Goal: Task Accomplishment & Management: Manage account settings

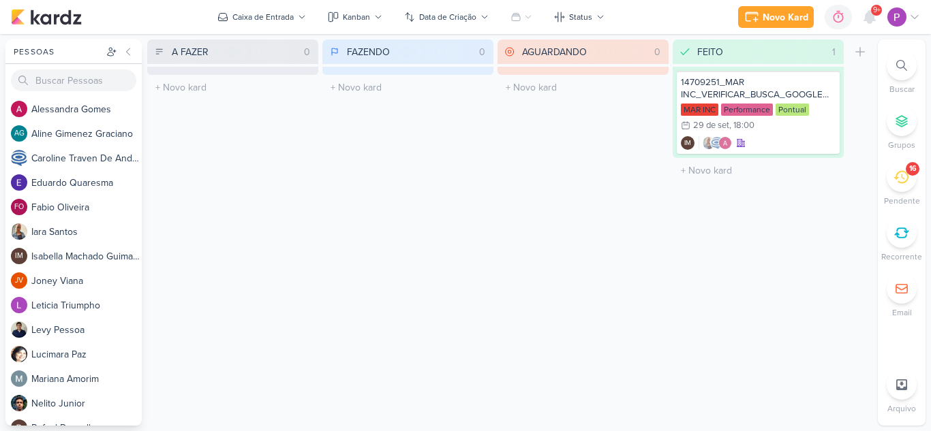
click at [903, 180] on icon at bounding box center [900, 177] width 15 height 15
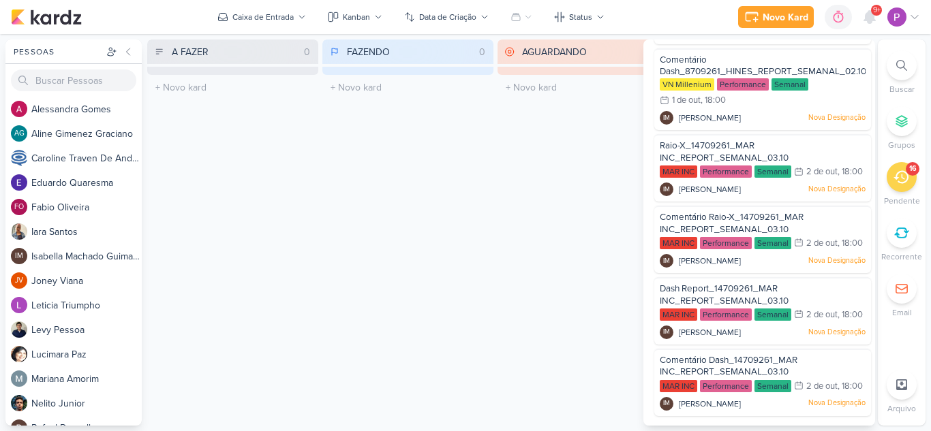
scroll to position [901, 0]
click at [717, 355] on span "Comentário Dash_14709261_MAR INC_REPORT_SEMANAL_03.10" at bounding box center [728, 366] width 138 height 23
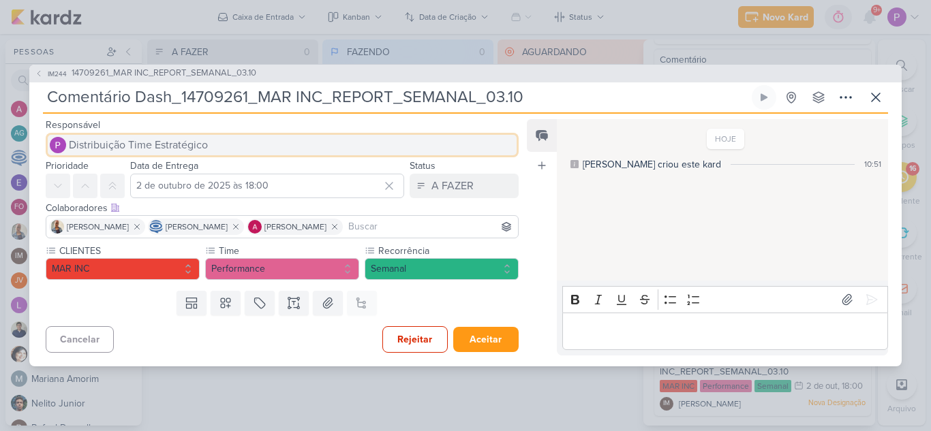
click at [212, 143] on button "Distribuição Time Estratégico" at bounding box center [282, 145] width 473 height 25
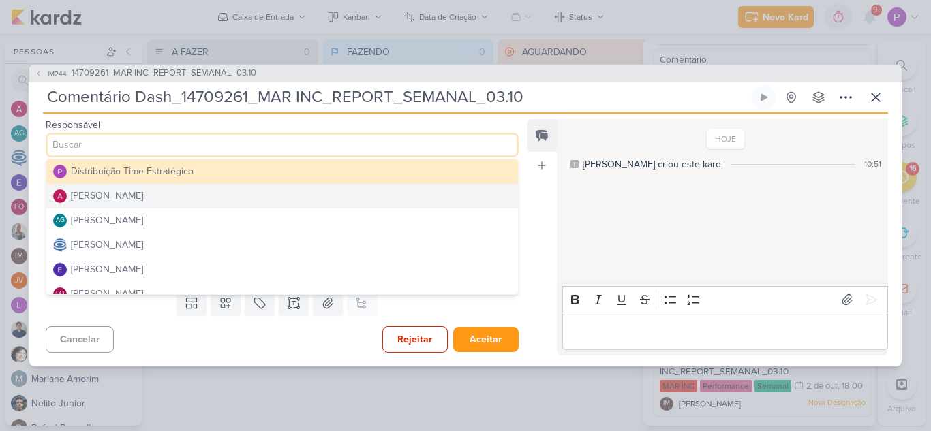
click at [193, 196] on button "[PERSON_NAME]" at bounding box center [281, 196] width 471 height 25
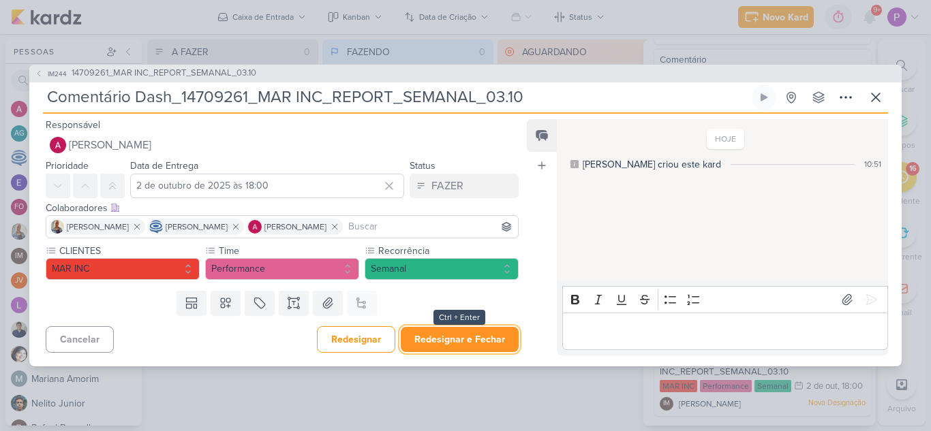
click at [473, 342] on button "Redesignar e Fechar" at bounding box center [460, 339] width 118 height 25
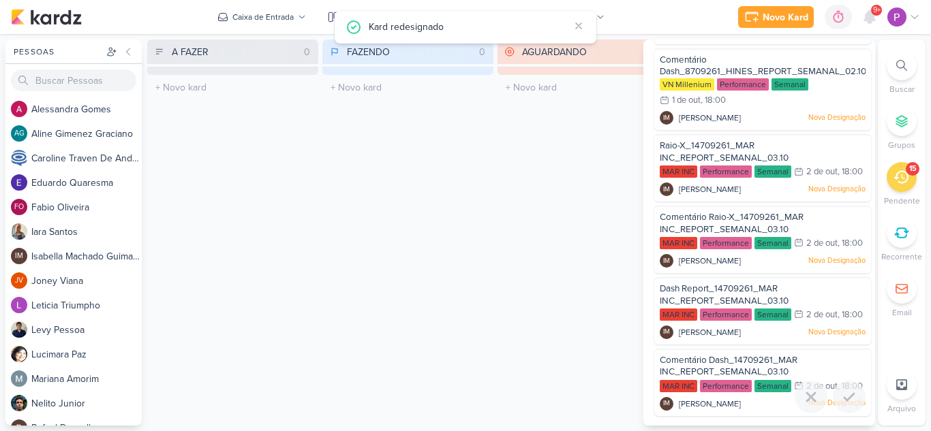
scroll to position [815, 0]
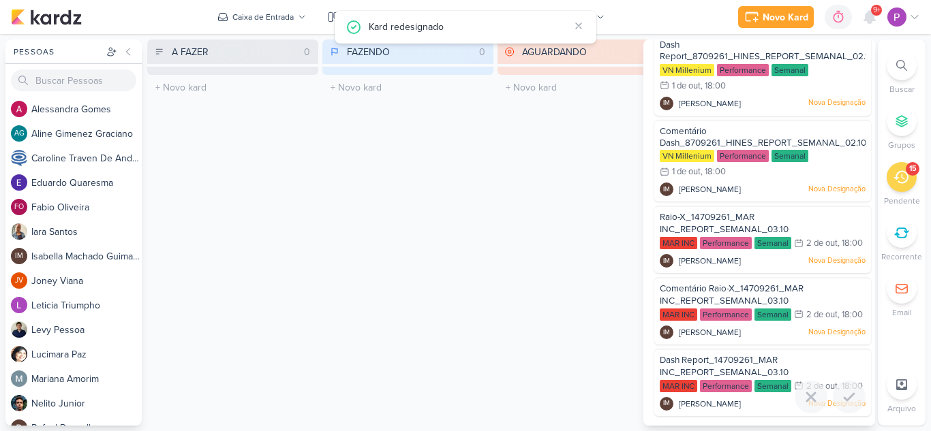
click at [743, 355] on span "Dash Report_14709261_MAR INC_REPORT_SEMANAL_03.10" at bounding box center [723, 366] width 129 height 23
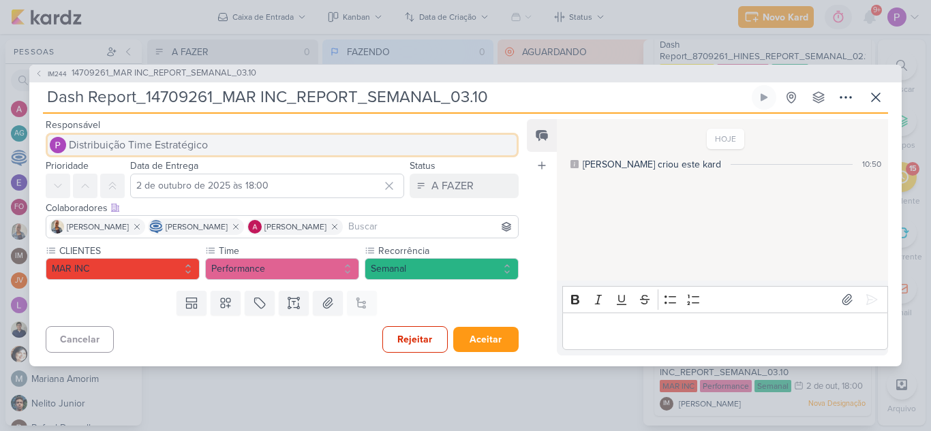
click at [204, 147] on span "Distribuição Time Estratégico" at bounding box center [138, 145] width 139 height 16
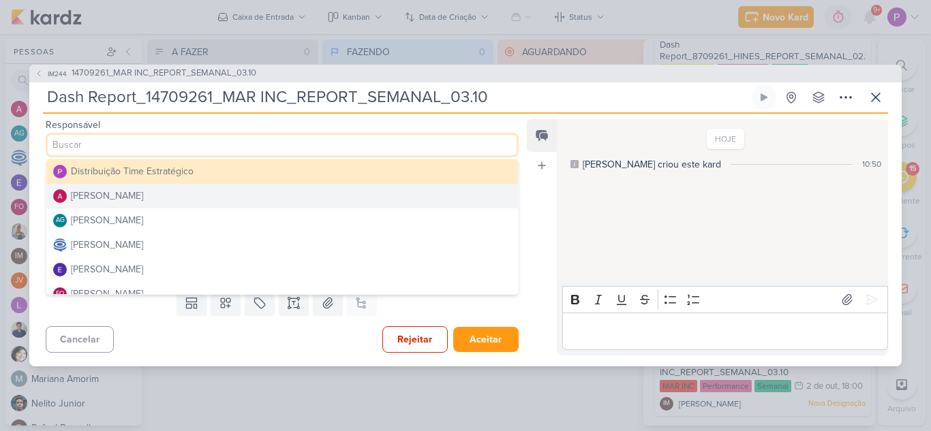
click at [193, 203] on button "[PERSON_NAME]" at bounding box center [281, 196] width 471 height 25
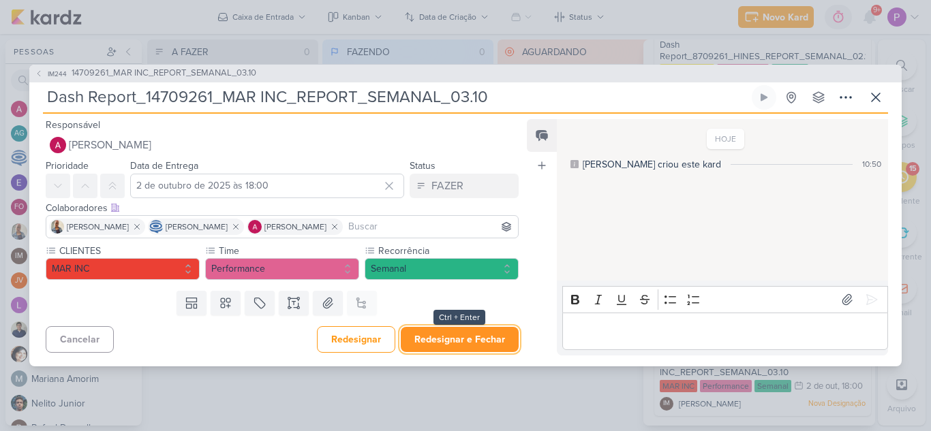
click at [480, 338] on button "Redesignar e Fechar" at bounding box center [460, 339] width 118 height 25
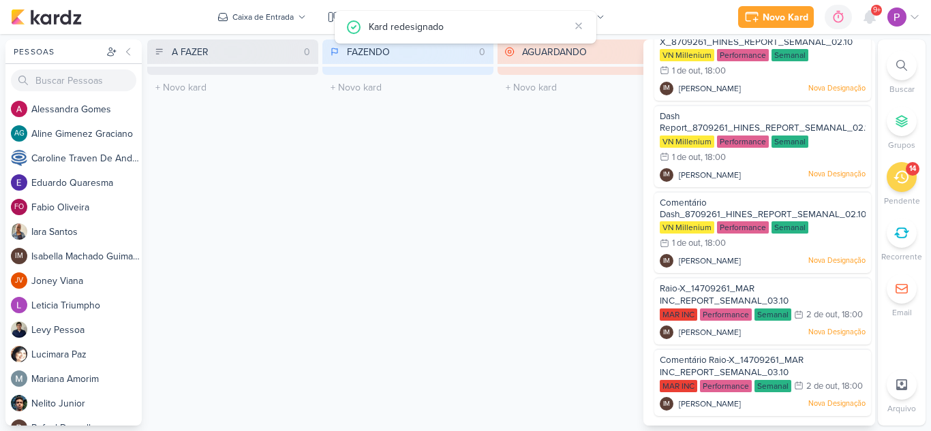
scroll to position [728, 0]
click at [740, 355] on span "Comentário Raio-X_14709261_MAR INC_REPORT_SEMANAL_03.10" at bounding box center [731, 366] width 144 height 23
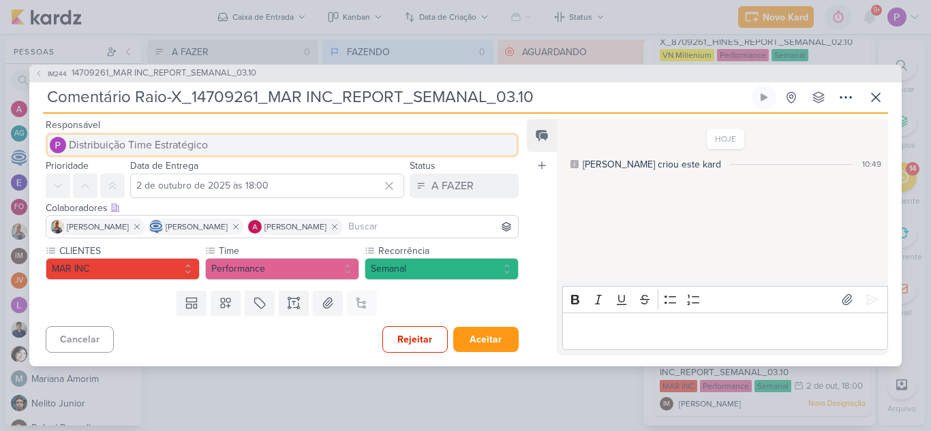
click at [184, 146] on span "Distribuição Time Estratégico" at bounding box center [138, 145] width 139 height 16
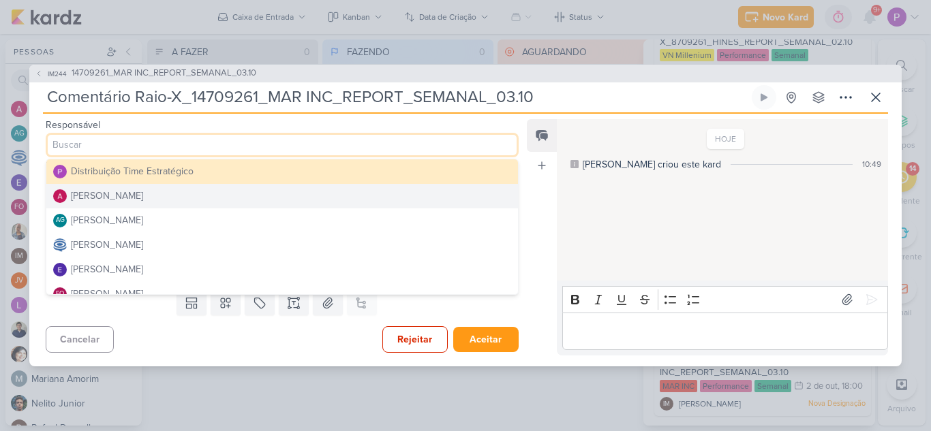
click at [184, 195] on button "[PERSON_NAME]" at bounding box center [281, 196] width 471 height 25
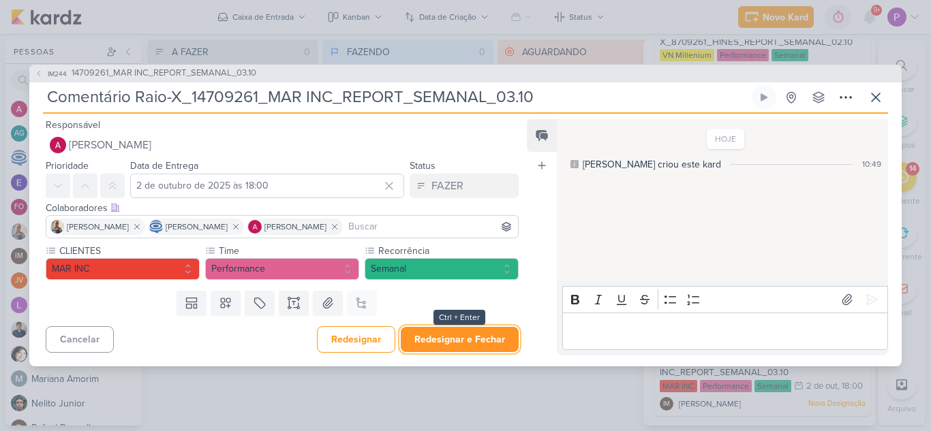
click at [497, 344] on button "Redesignar e Fechar" at bounding box center [460, 339] width 118 height 25
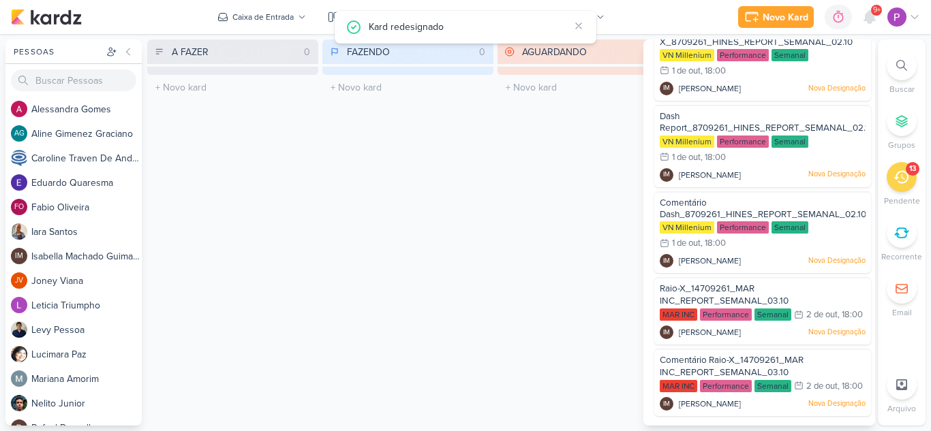
scroll to position [642, 0]
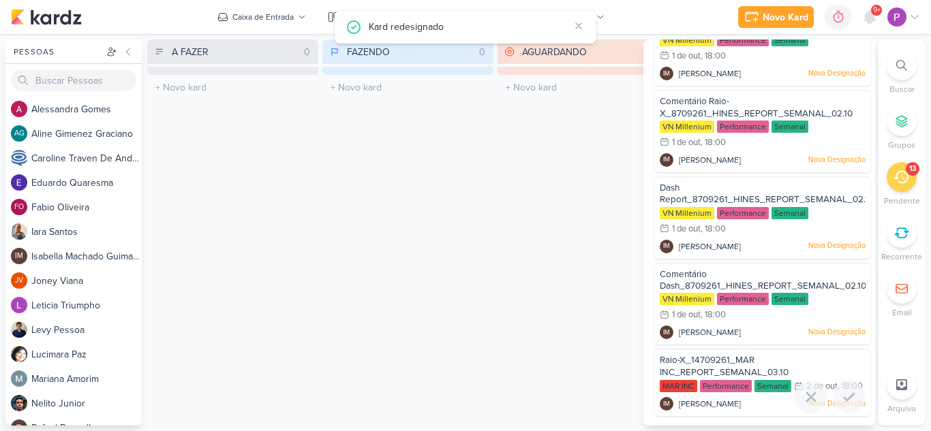
click at [745, 355] on span "Raio-X_14709261_MAR INC_REPORT_SEMANAL_03.10" at bounding box center [723, 366] width 129 height 23
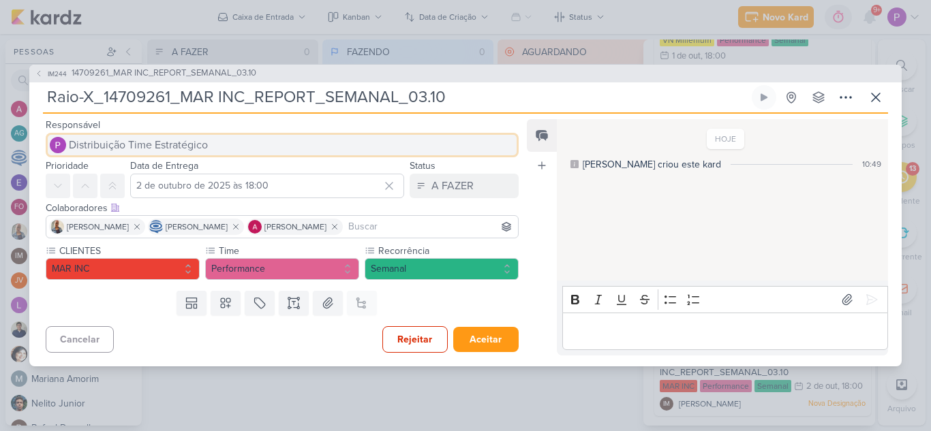
click at [167, 146] on span "Distribuição Time Estratégico" at bounding box center [138, 145] width 139 height 16
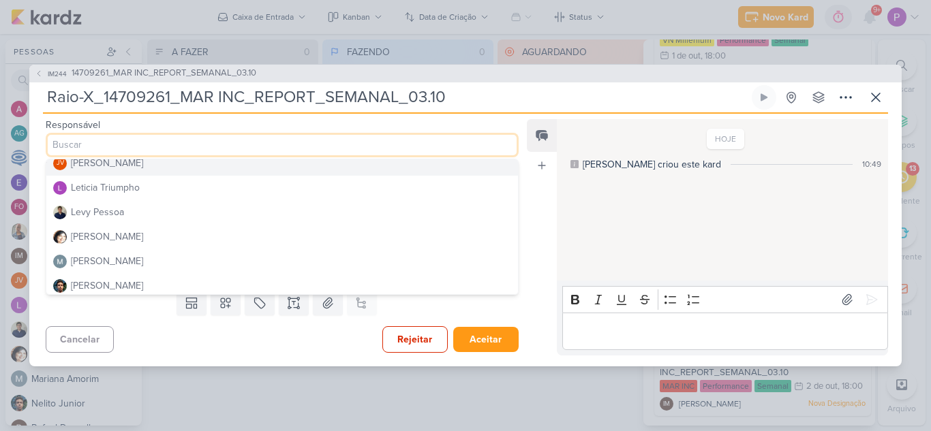
scroll to position [272, 0]
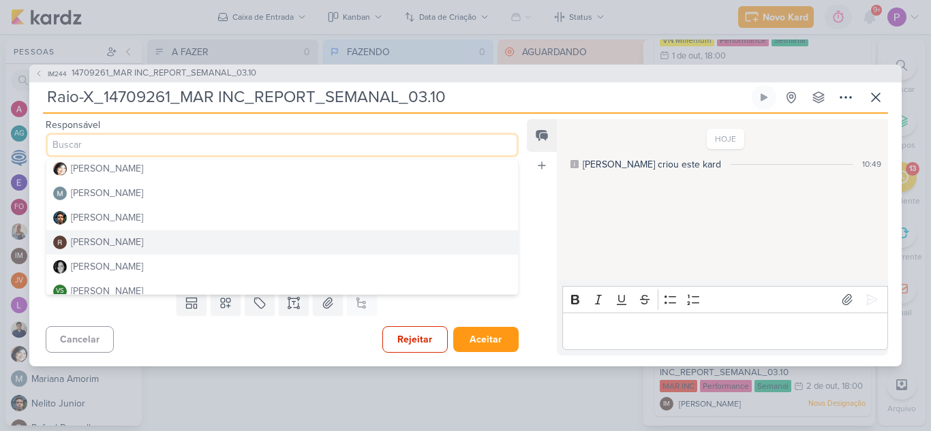
click at [144, 234] on button "[PERSON_NAME]" at bounding box center [281, 242] width 471 height 25
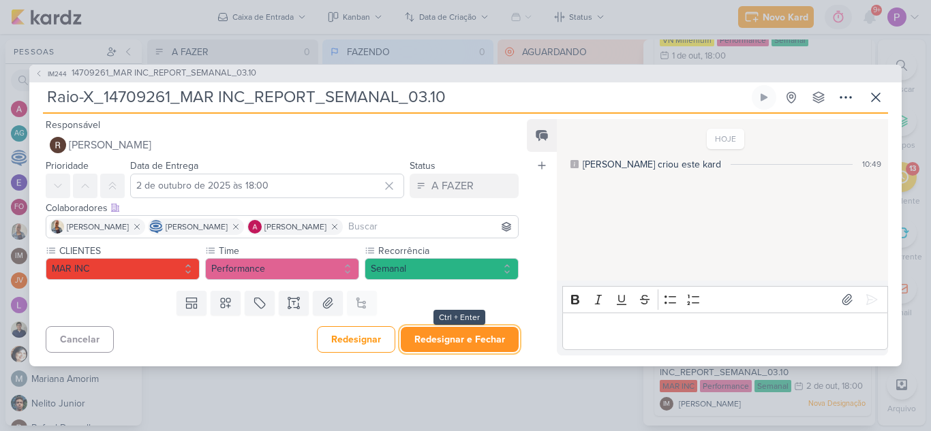
click at [478, 336] on button "Redesignar e Fechar" at bounding box center [460, 339] width 118 height 25
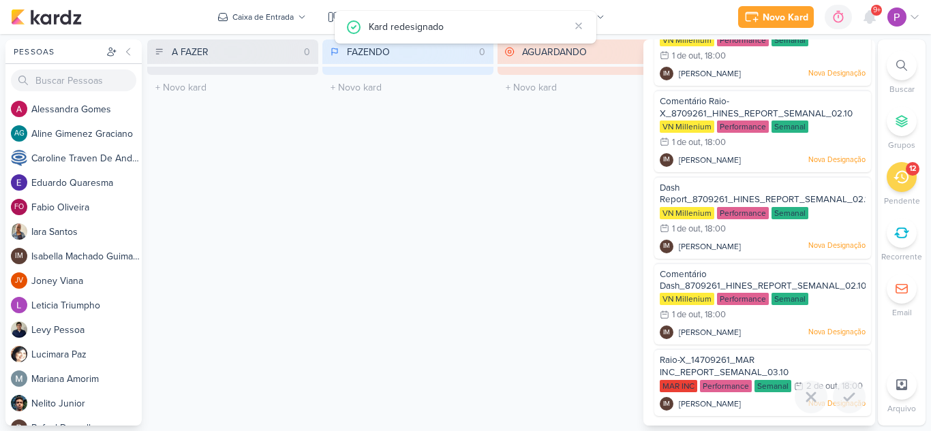
scroll to position [555, 0]
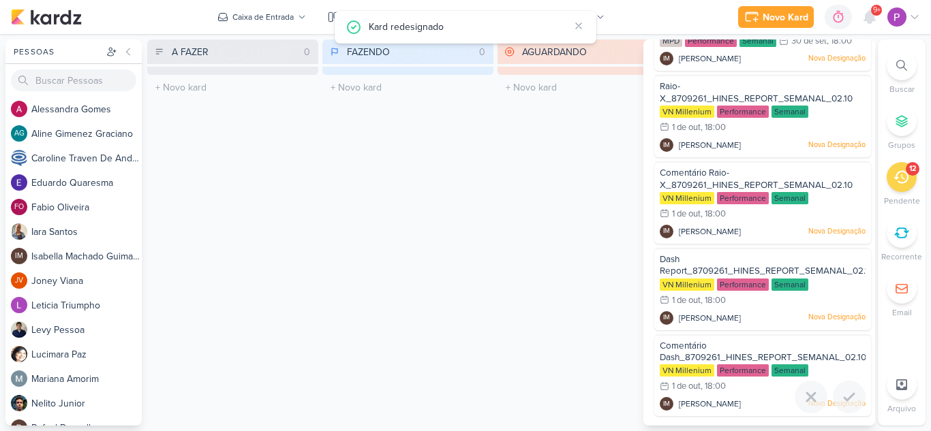
click at [746, 341] on div "Comentário Dash_8709261_HINES_REPORT_SEMANAL_02.10" at bounding box center [762, 352] width 206 height 25
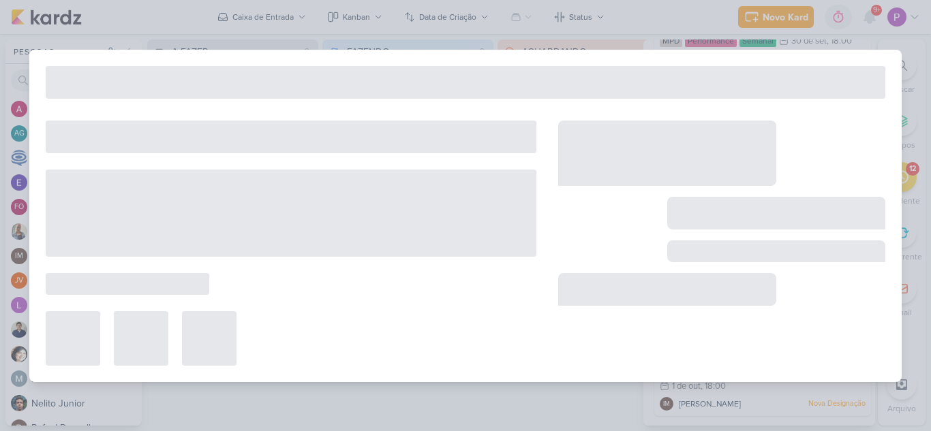
type input "Comentário Dash_8709261_HINES_REPORT_SEMANAL_02.10"
type input "1 de outubro de 2025 às 18:00"
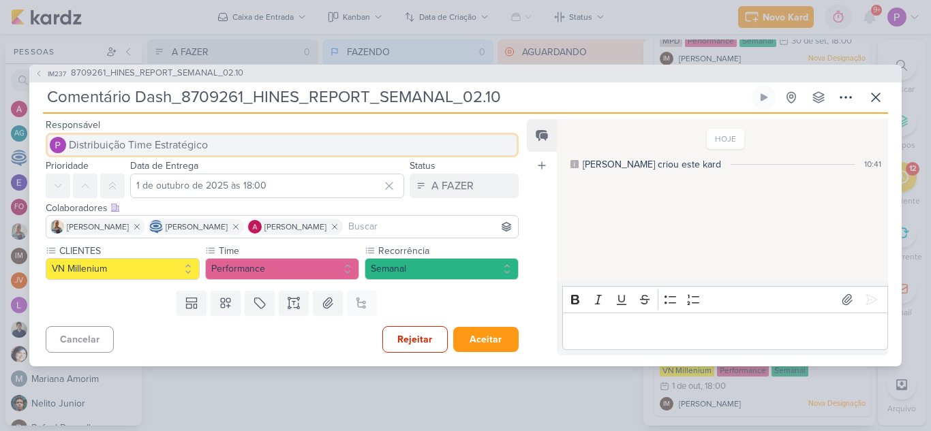
click at [179, 140] on span "Distribuição Time Estratégico" at bounding box center [138, 145] width 139 height 16
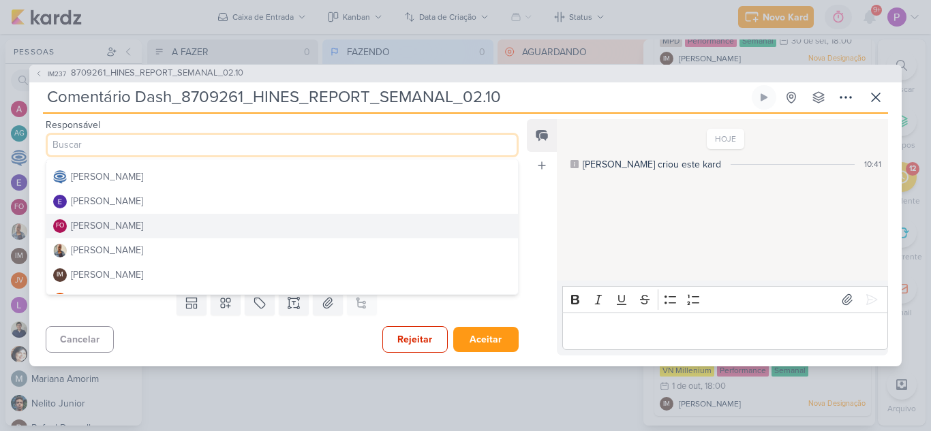
scroll to position [0, 0]
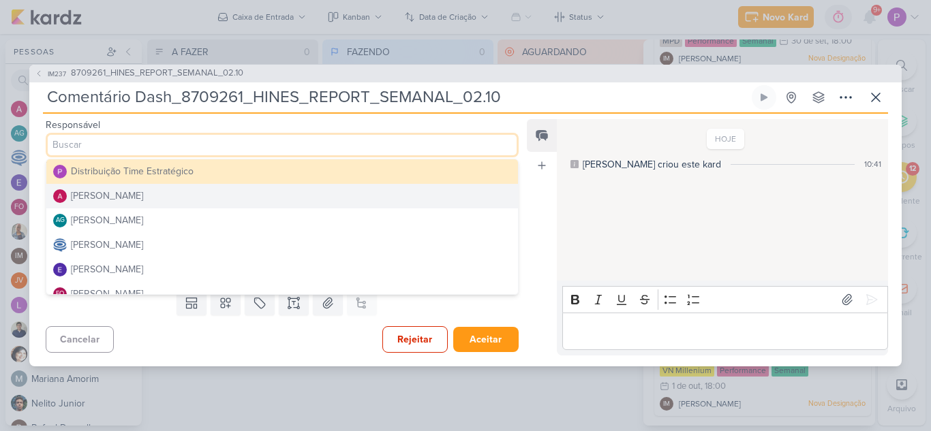
click at [178, 199] on button "[PERSON_NAME]" at bounding box center [281, 196] width 471 height 25
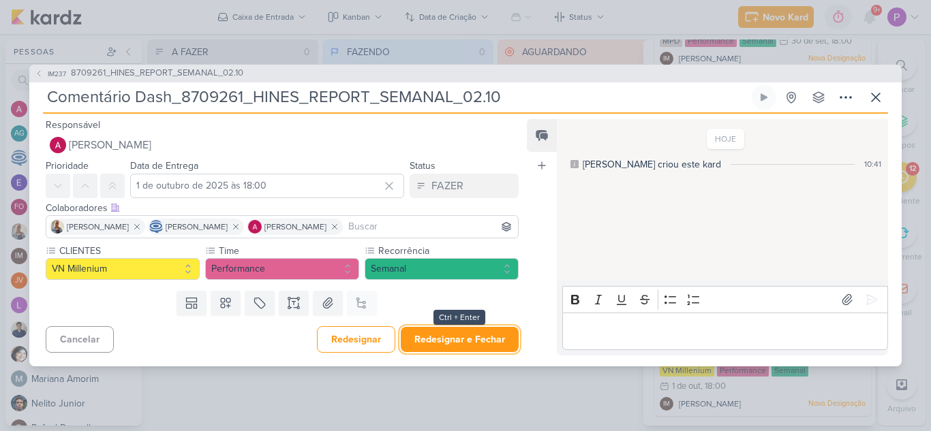
click at [473, 343] on button "Redesignar e Fechar" at bounding box center [460, 339] width 118 height 25
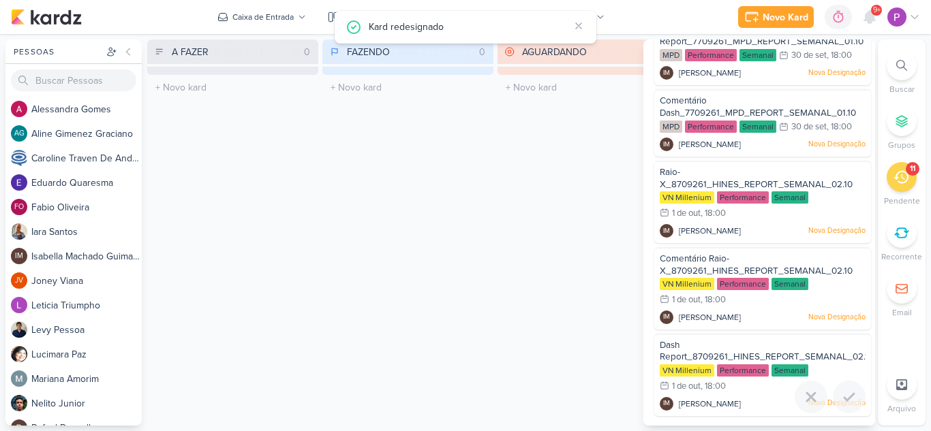
scroll to position [469, 0]
click at [735, 343] on div "Dash Report_8709261_HINES_REPORT_SEMANAL_02.10" at bounding box center [762, 351] width 206 height 25
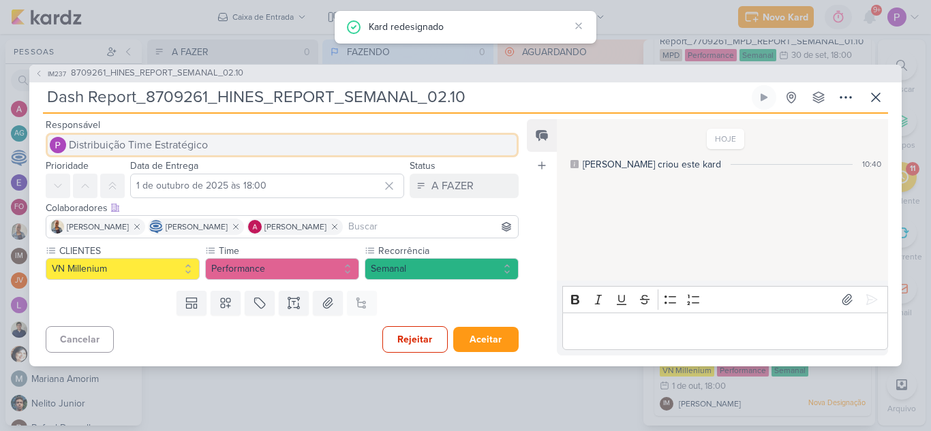
click at [114, 145] on span "Distribuição Time Estratégico" at bounding box center [138, 145] width 139 height 16
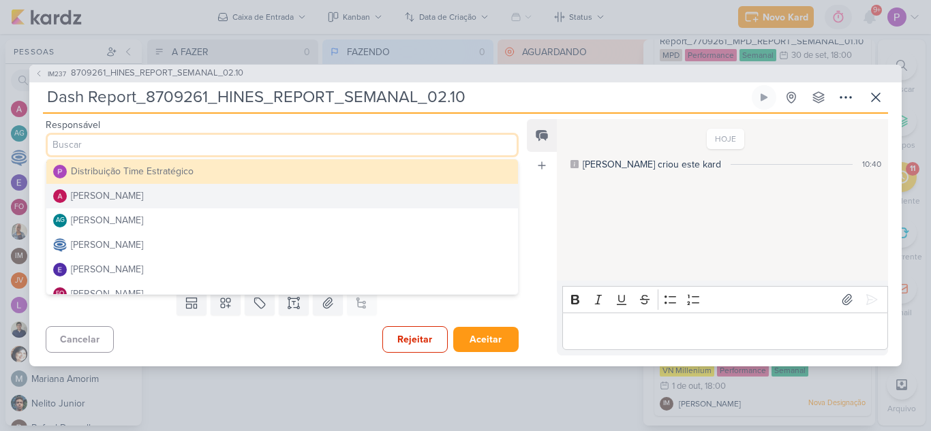
click at [159, 196] on button "[PERSON_NAME]" at bounding box center [281, 196] width 471 height 25
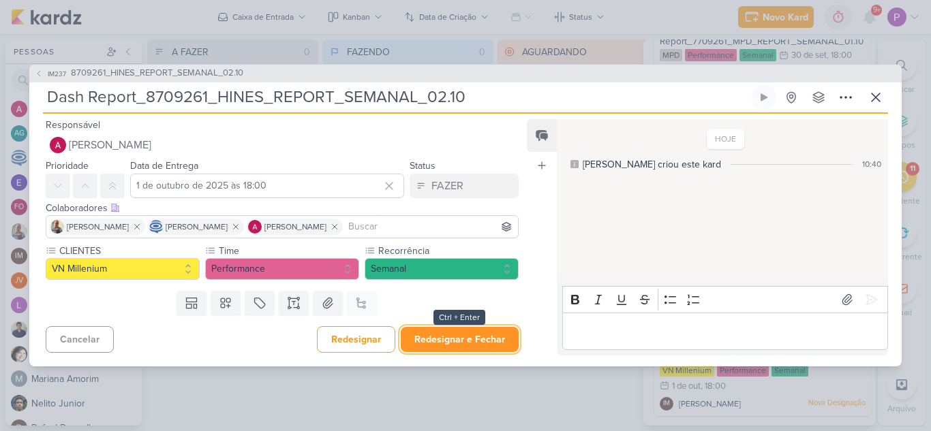
click at [478, 340] on button "Redesignar e Fechar" at bounding box center [460, 339] width 118 height 25
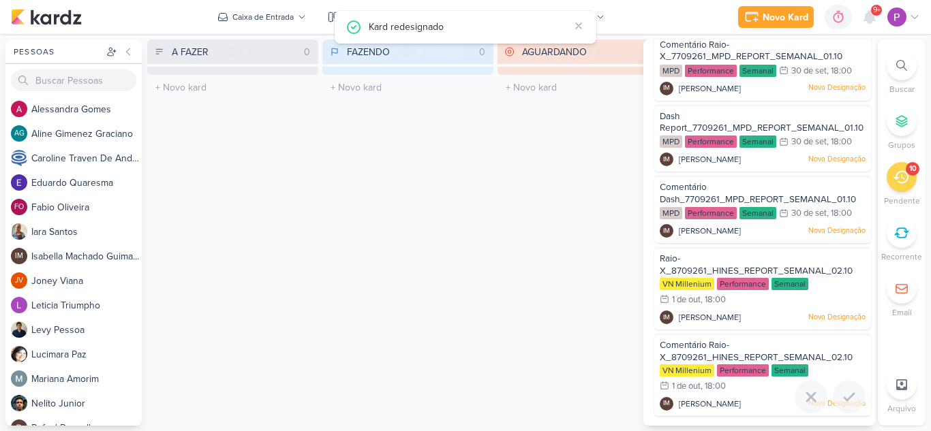
scroll to position [383, 0]
click at [747, 347] on div "Comentário Raio-X_8709261_HINES_REPORT_SEMANAL_02.10" at bounding box center [762, 351] width 206 height 25
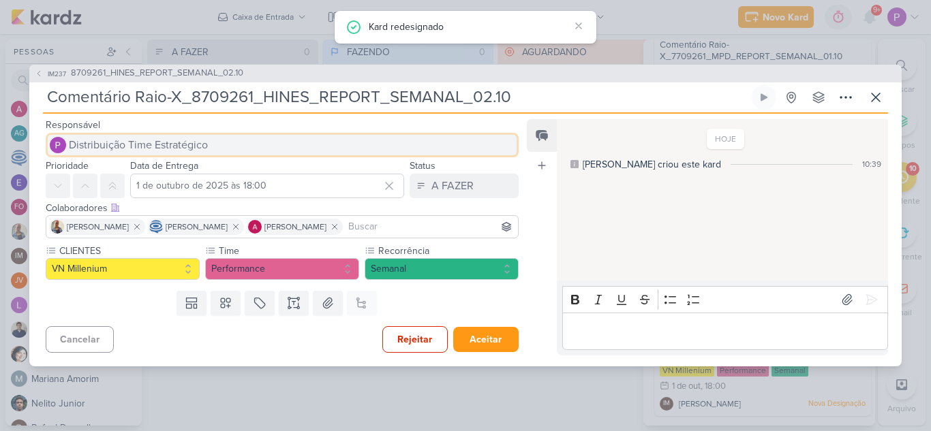
click at [187, 142] on span "Distribuição Time Estratégico" at bounding box center [138, 145] width 139 height 16
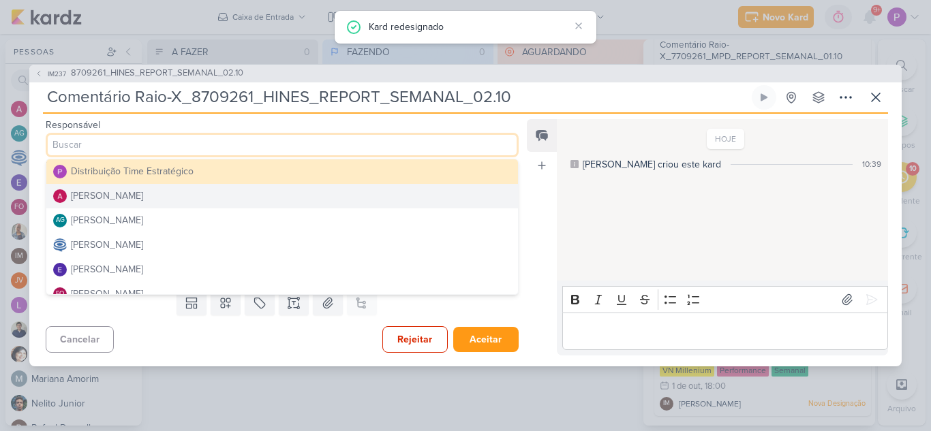
click at [168, 193] on button "[PERSON_NAME]" at bounding box center [281, 196] width 471 height 25
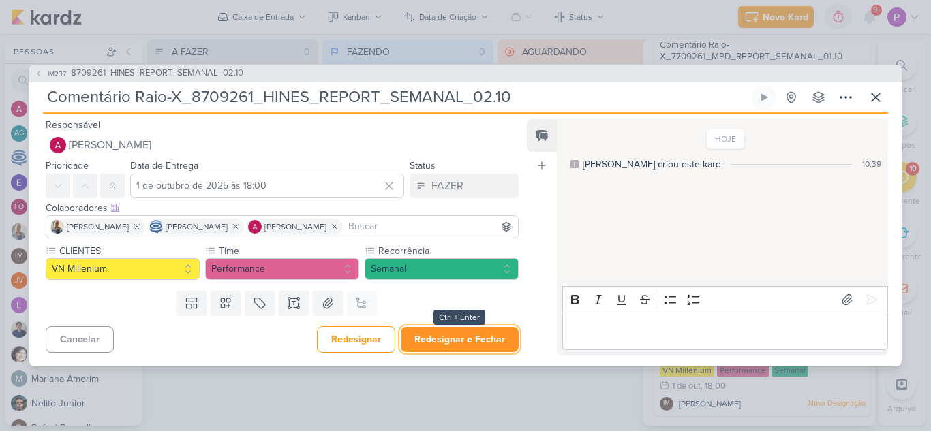
click at [496, 341] on button "Redesignar e Fechar" at bounding box center [460, 339] width 118 height 25
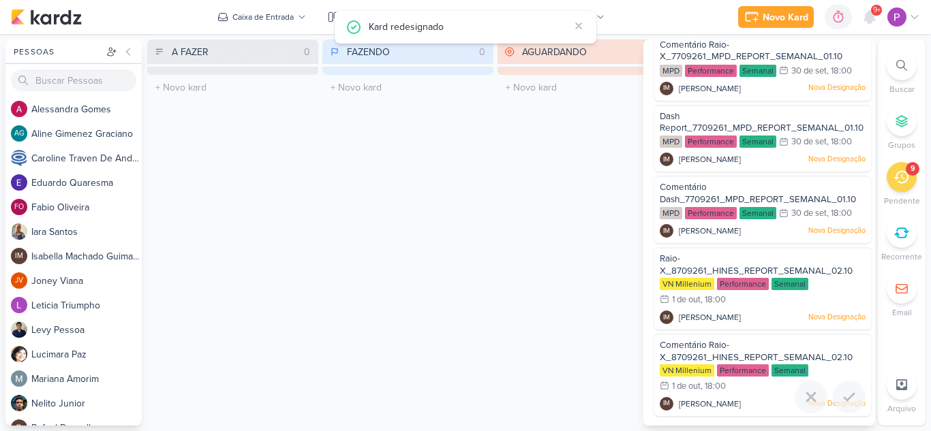
scroll to position [296, 0]
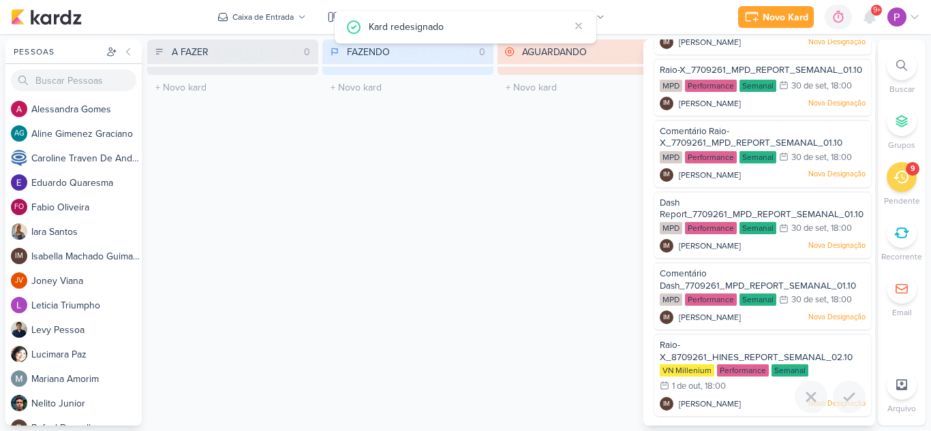
click at [746, 347] on div "Raio-X_8709261_HINES_REPORT_SEMANAL_02.10" at bounding box center [762, 351] width 206 height 25
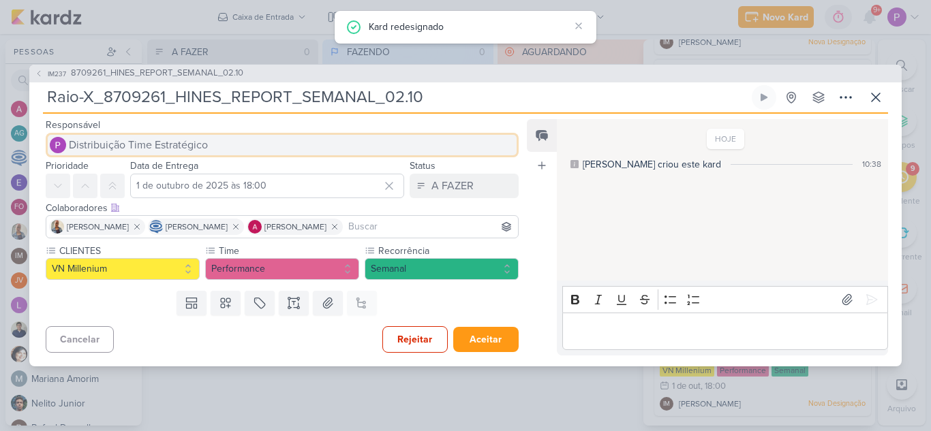
click at [213, 144] on button "Distribuição Time Estratégico" at bounding box center [282, 145] width 473 height 25
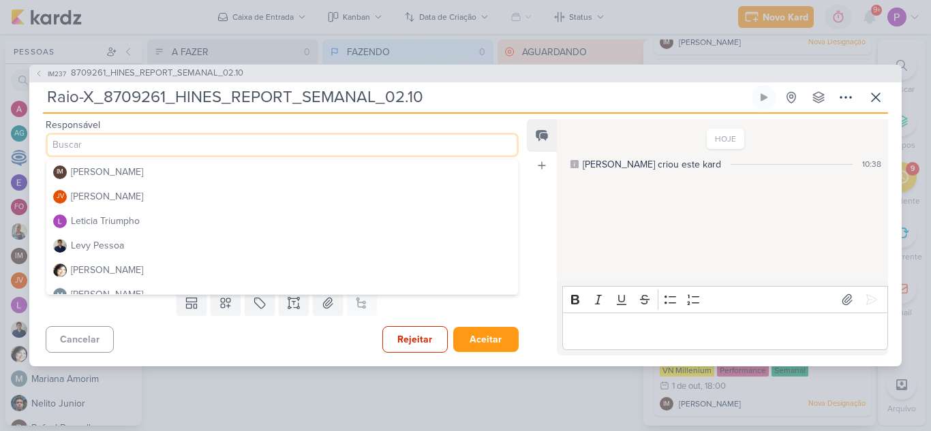
scroll to position [272, 0]
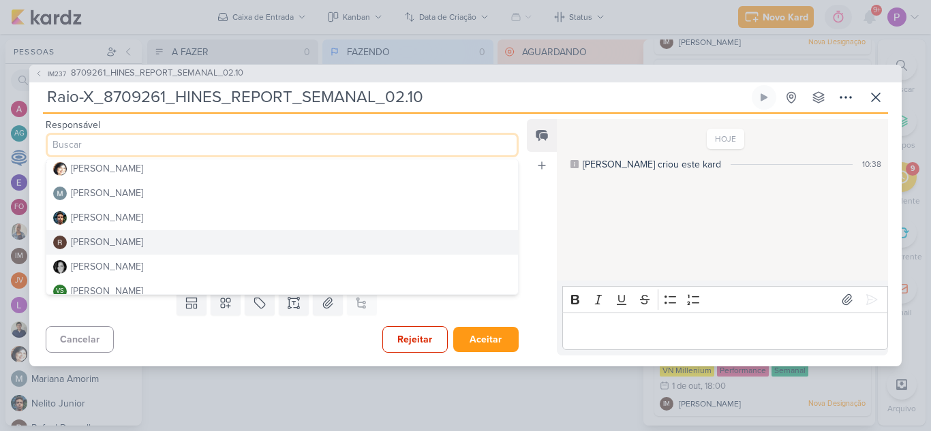
click at [127, 236] on div "[PERSON_NAME]" at bounding box center [107, 242] width 72 height 14
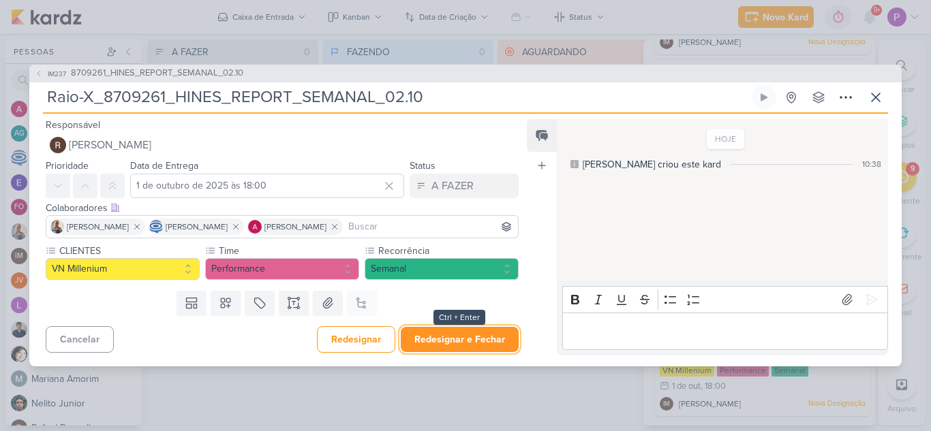
click at [497, 345] on button "Redesignar e Fechar" at bounding box center [460, 339] width 118 height 25
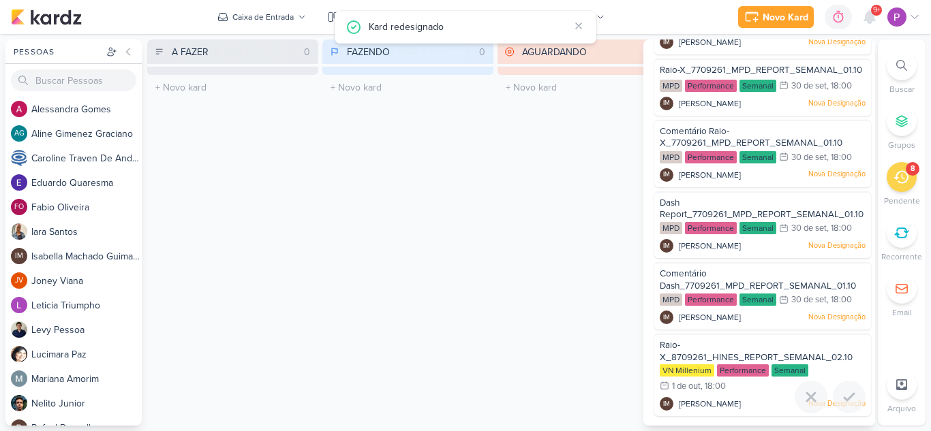
scroll to position [210, 0]
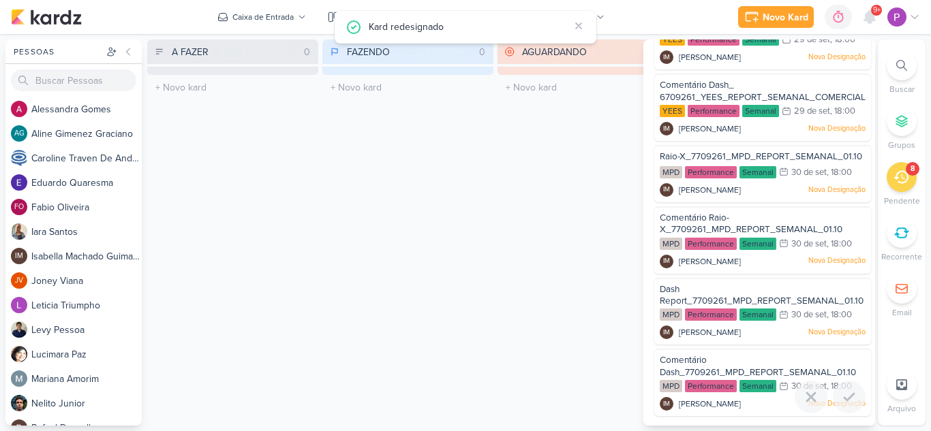
click at [736, 350] on div "Comentário Dash_7709261_MPD_REPORT_SEMANAL_01.10 MPD Performance Semanal 30/9 […" at bounding box center [762, 382] width 217 height 67
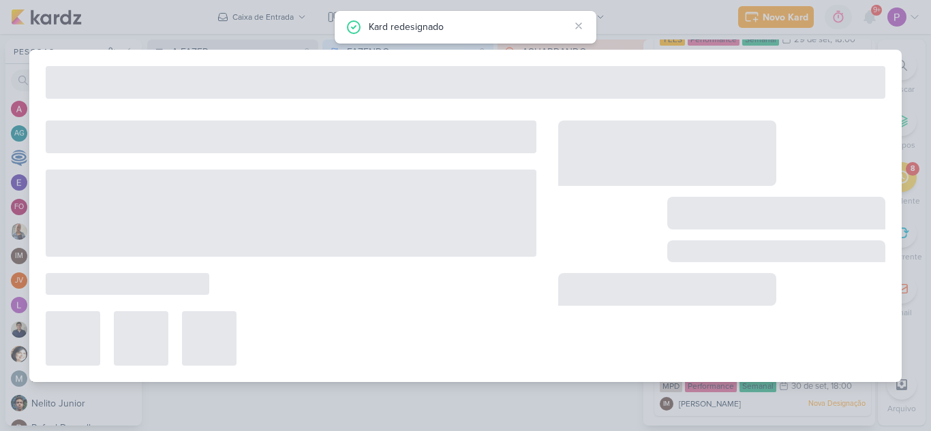
type input "Comentário Dash_7709261_MPD_REPORT_SEMANAL_01.10"
type input "30 de setembro de 2025 às 18:00"
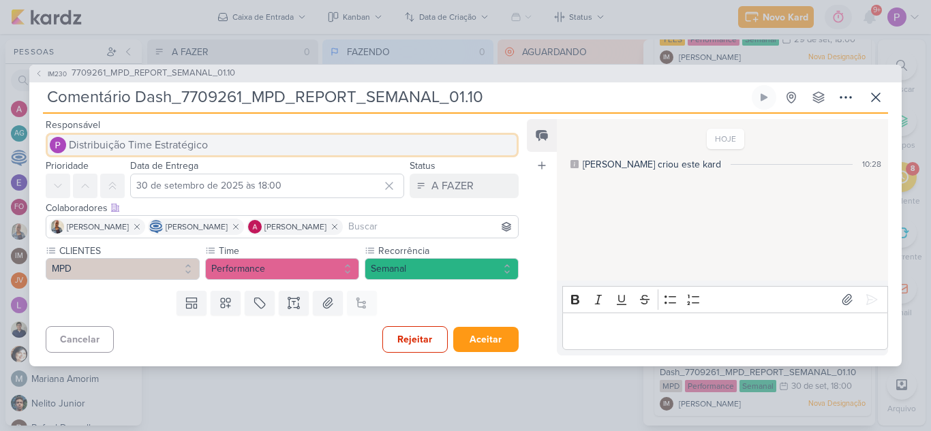
click at [135, 145] on span "Distribuição Time Estratégico" at bounding box center [138, 145] width 139 height 16
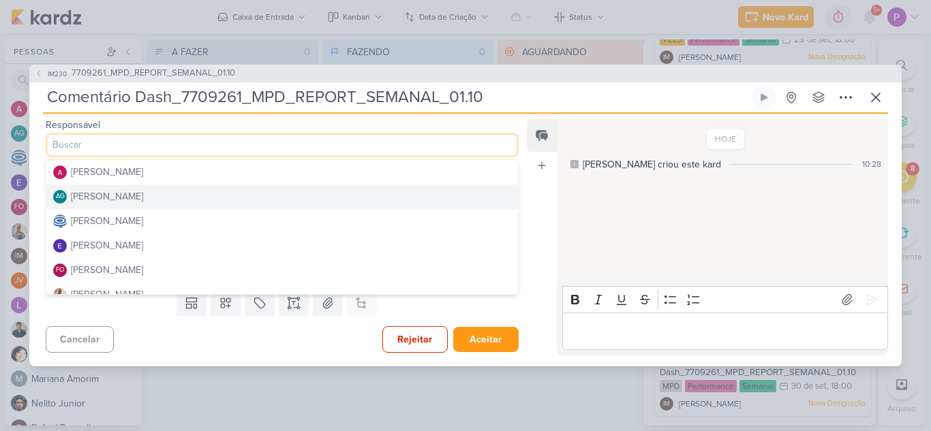
scroll to position [0, 0]
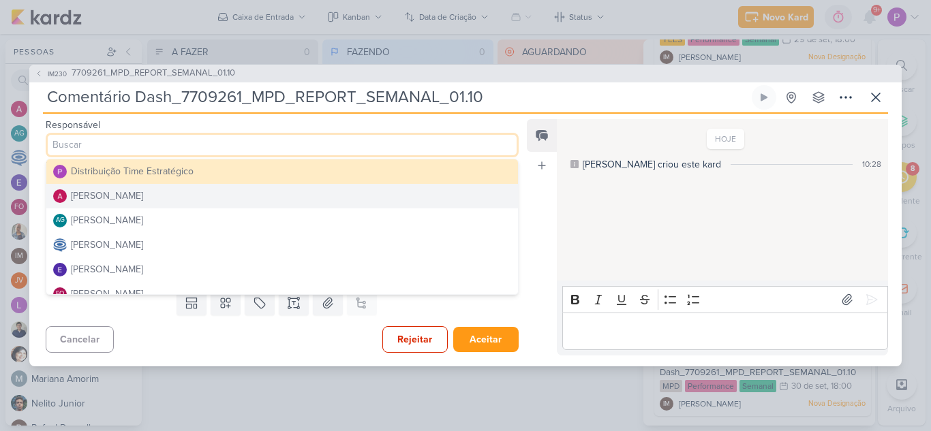
click at [129, 202] on div "[PERSON_NAME]" at bounding box center [107, 196] width 72 height 14
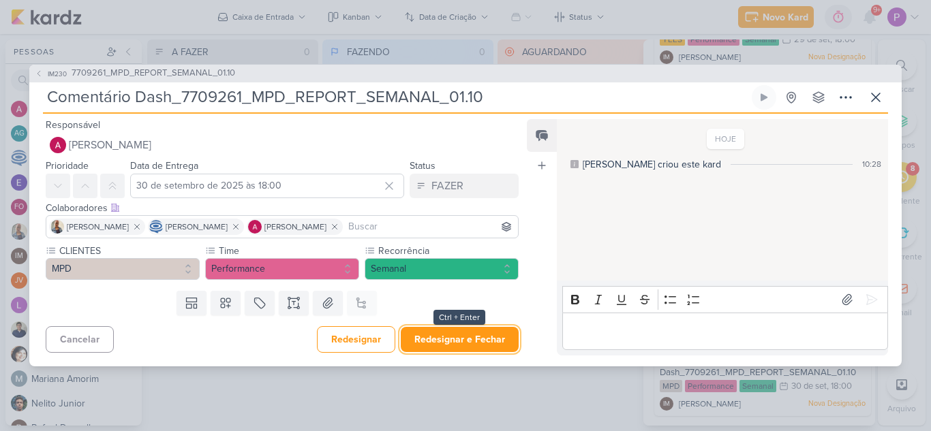
click at [477, 338] on button "Redesignar e Fechar" at bounding box center [460, 339] width 118 height 25
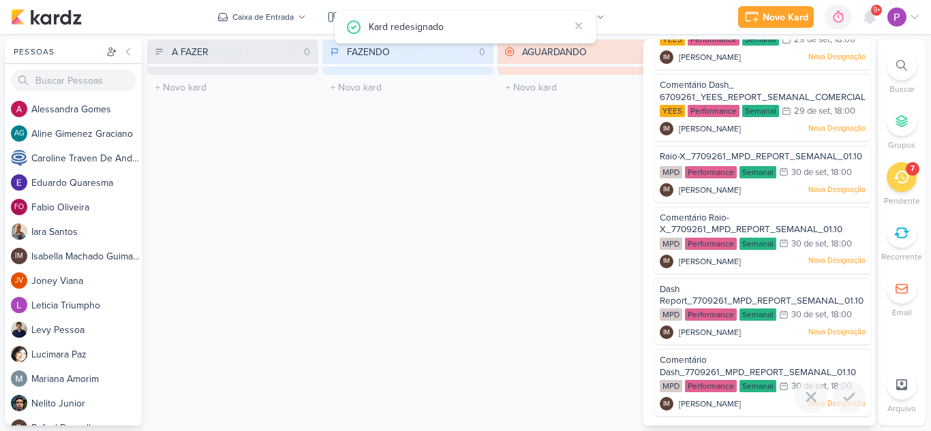
scroll to position [138, 0]
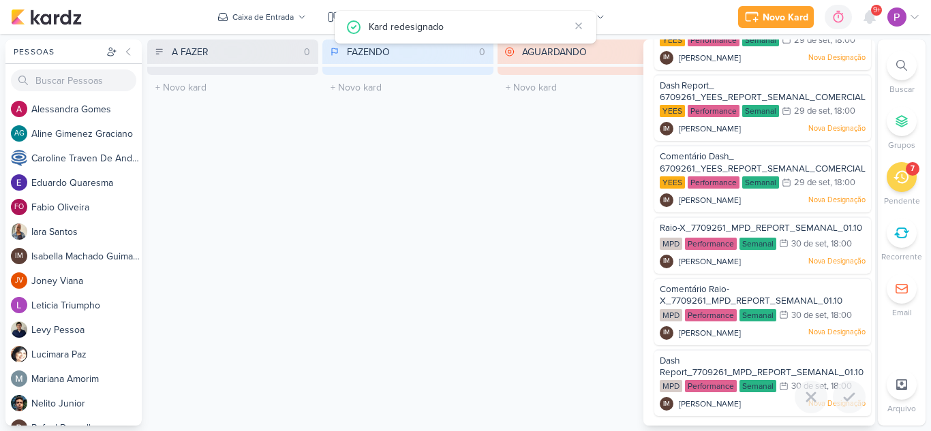
click at [738, 358] on div "Dash Report_7709261_MPD_REPORT_SEMANAL_01.10" at bounding box center [762, 367] width 206 height 25
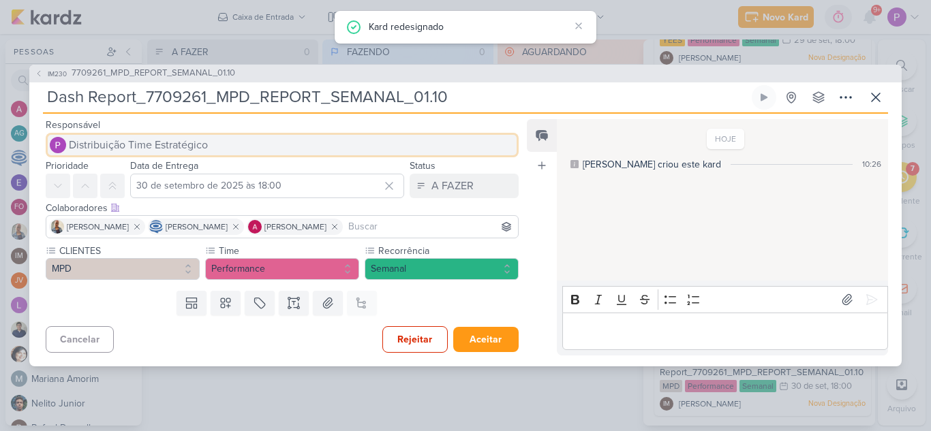
click at [101, 151] on span "Distribuição Time Estratégico" at bounding box center [138, 145] width 139 height 16
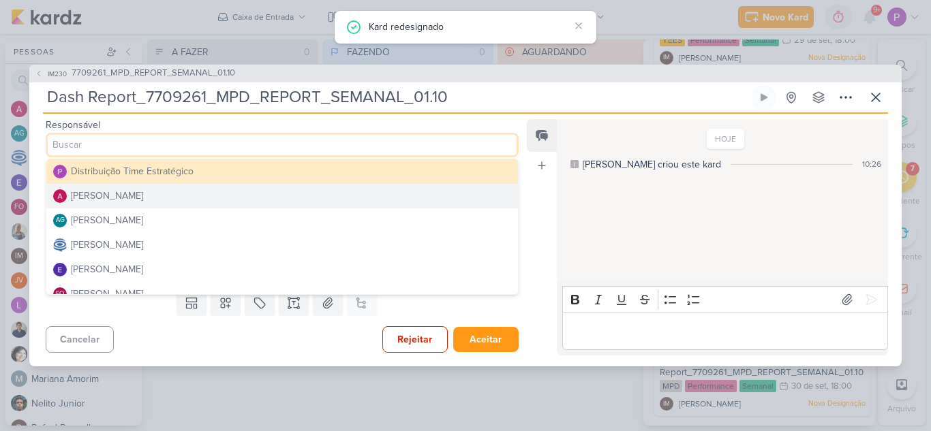
click at [108, 200] on div "[PERSON_NAME]" at bounding box center [107, 196] width 72 height 14
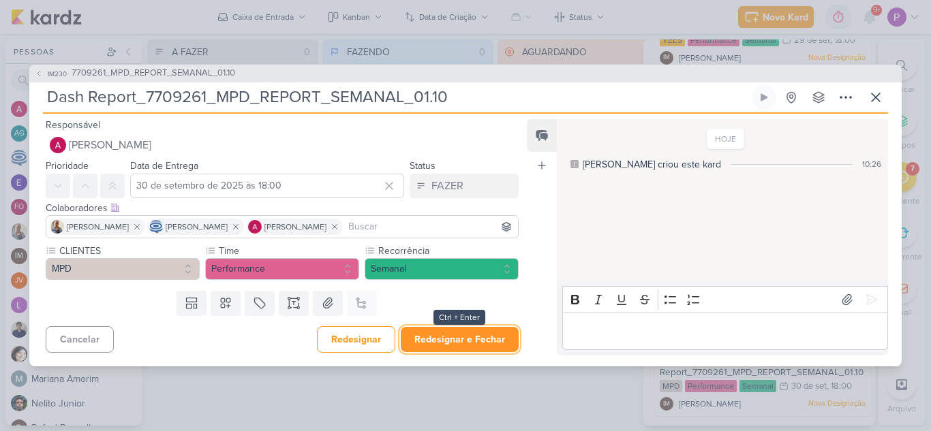
click at [480, 339] on button "Redesignar e Fechar" at bounding box center [460, 339] width 118 height 25
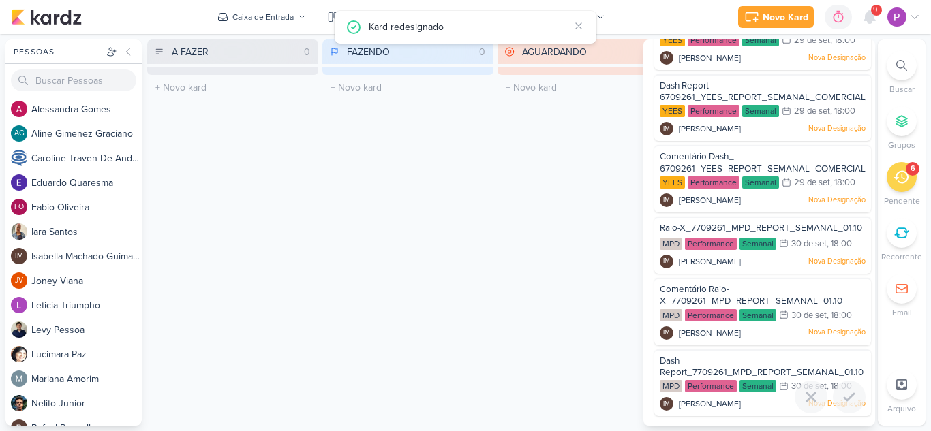
scroll to position [67, 0]
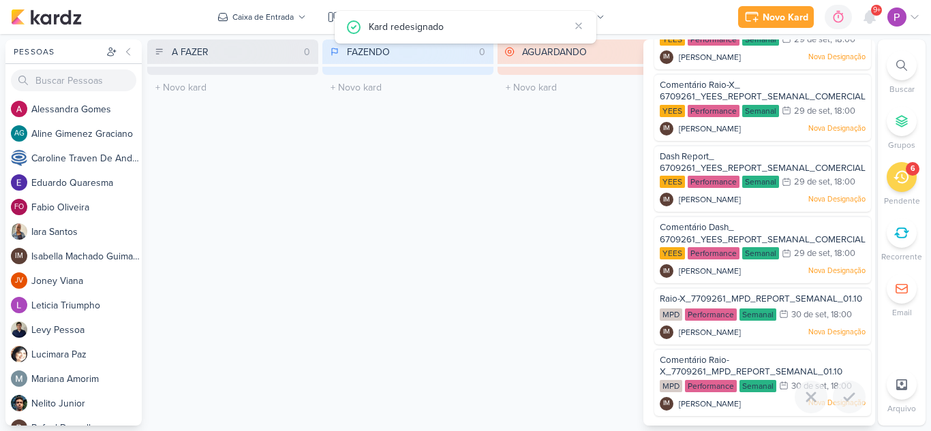
click at [743, 364] on div "Comentário Raio-X_7709261_MPD_REPORT_SEMANAL_01.10" at bounding box center [762, 366] width 206 height 25
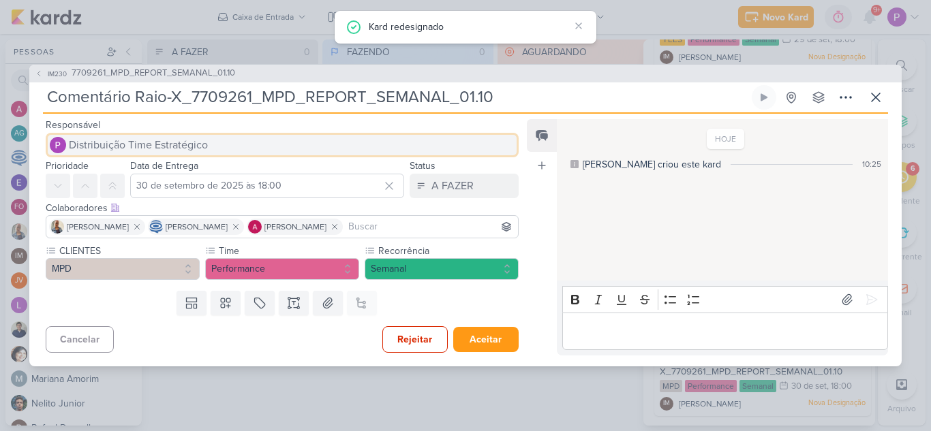
click at [125, 146] on span "Distribuição Time Estratégico" at bounding box center [138, 145] width 139 height 16
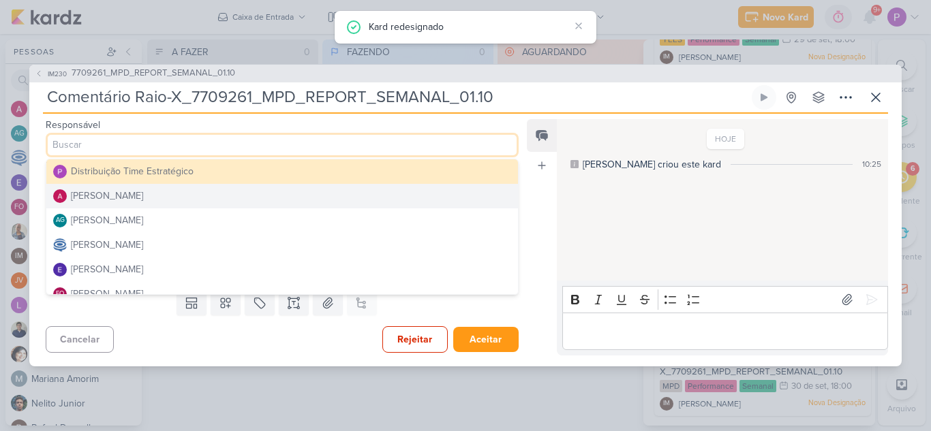
click at [143, 190] on div "[PERSON_NAME]" at bounding box center [107, 196] width 72 height 14
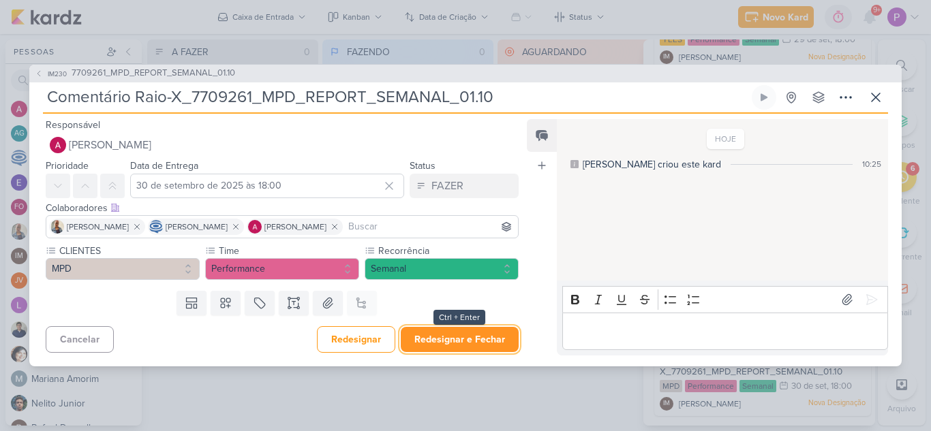
click at [497, 347] on button "Redesignar e Fechar" at bounding box center [460, 339] width 118 height 25
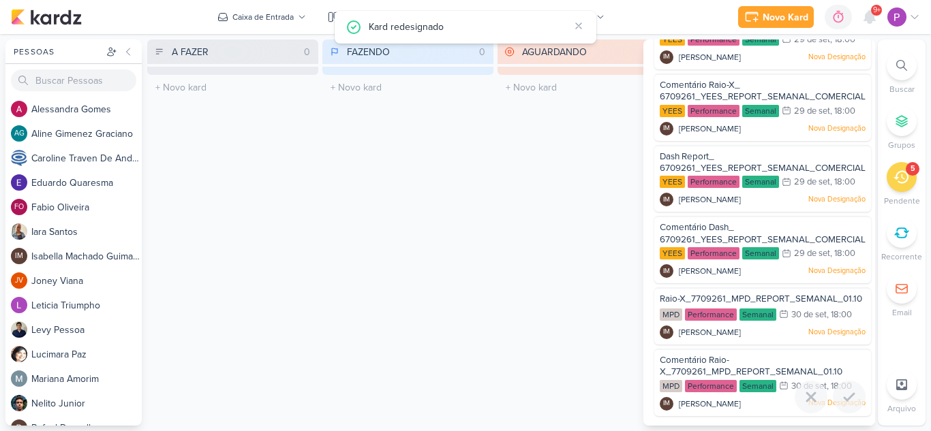
scroll to position [0, 0]
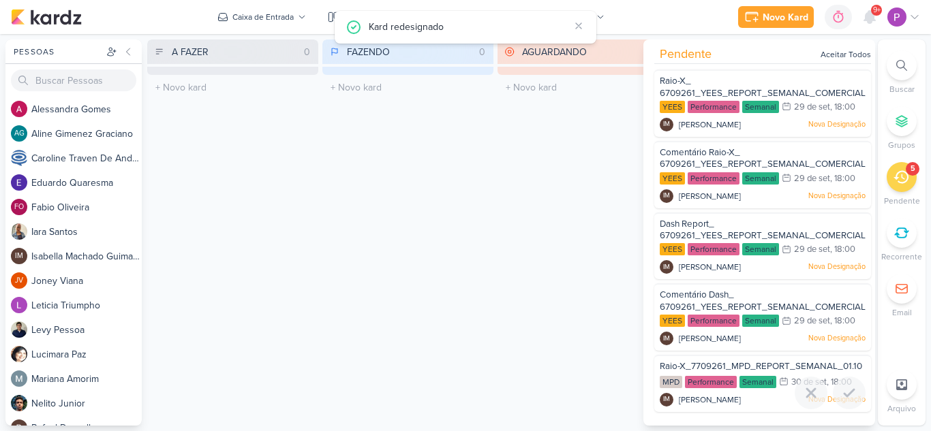
click at [719, 356] on div "Raio-X_7709261_MPD_REPORT_SEMANAL_01.10 MPD Performance Semanal 30/9 [DATE]" at bounding box center [762, 383] width 217 height 57
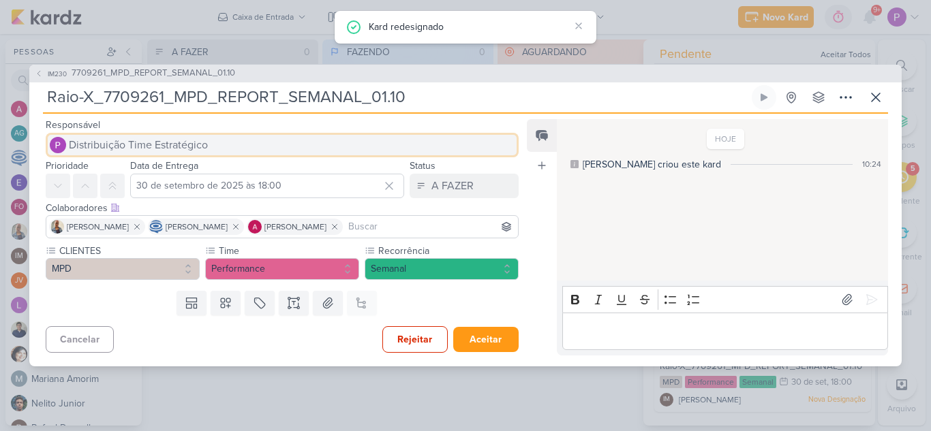
click at [134, 136] on button "Distribuição Time Estratégico" at bounding box center [282, 145] width 473 height 25
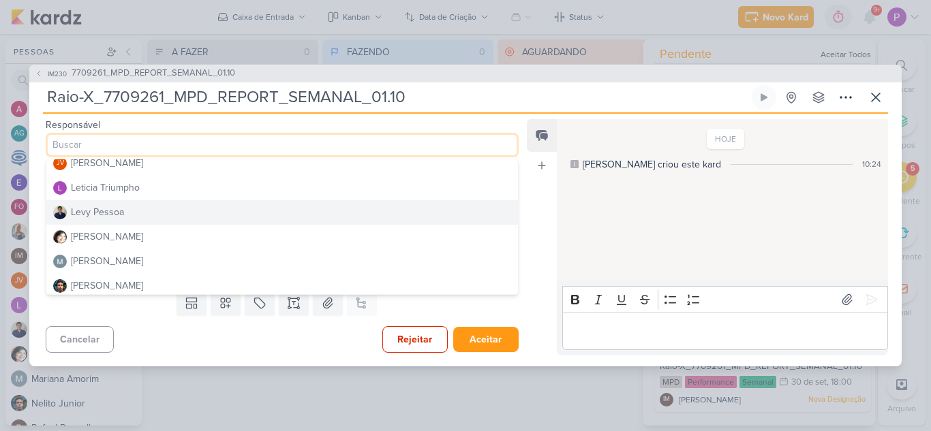
scroll to position [272, 0]
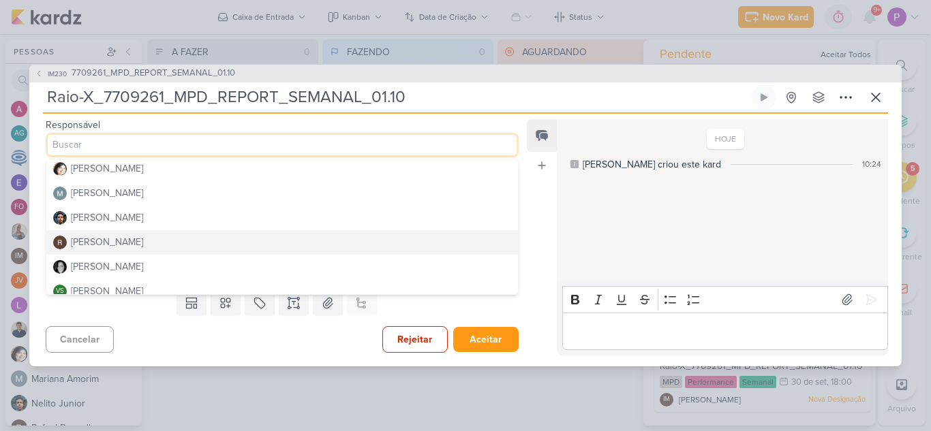
click at [118, 241] on div "[PERSON_NAME]" at bounding box center [107, 242] width 72 height 14
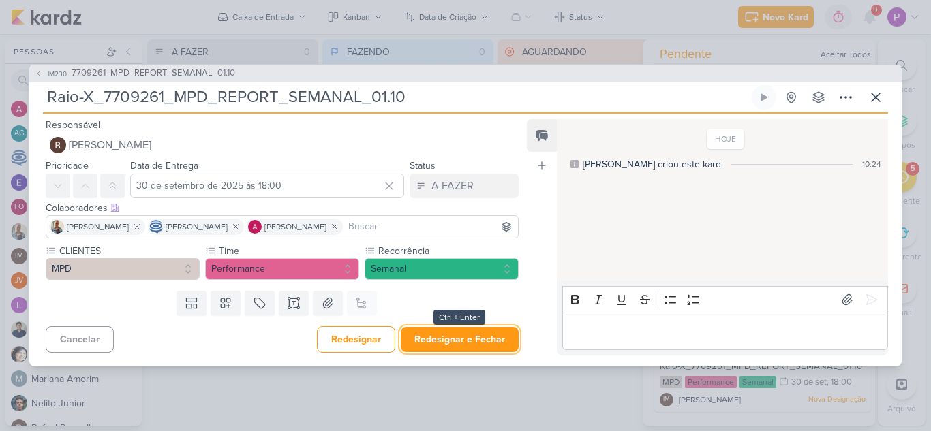
click at [491, 339] on button "Redesignar e Fechar" at bounding box center [460, 339] width 118 height 25
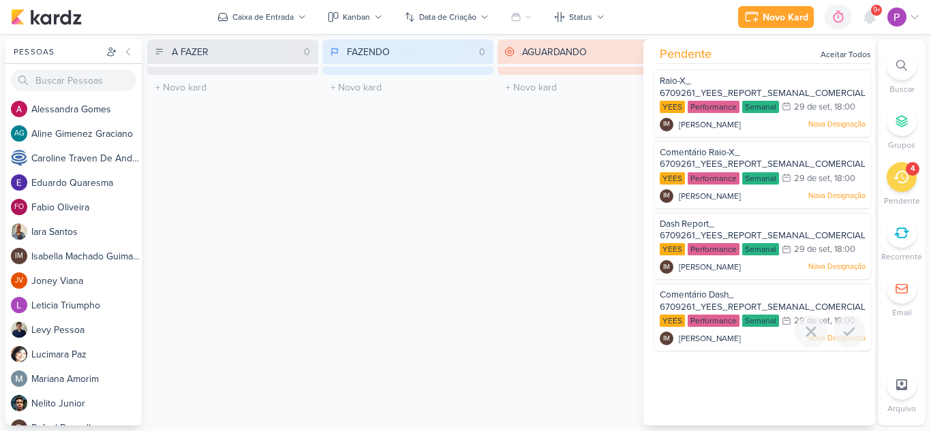
click at [728, 294] on span "Comentário Dash_ 6709261_YEES_REPORT_SEMANAL_COMERCIAL_30.09" at bounding box center [776, 301] width 235 height 23
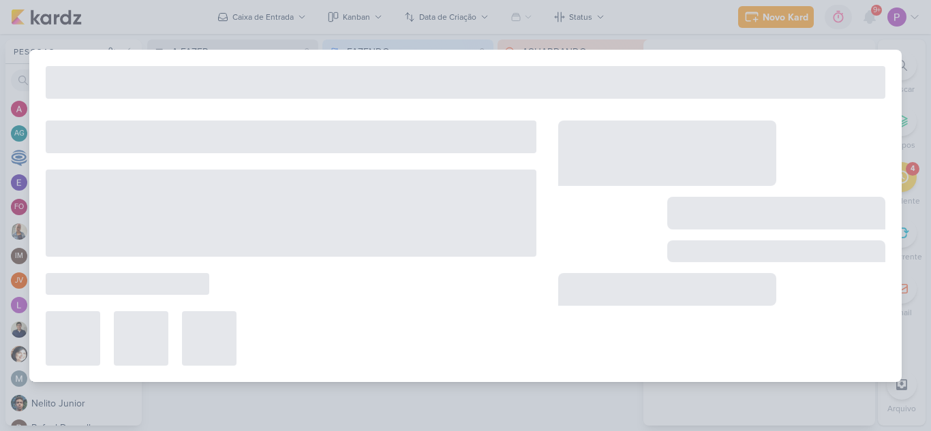
type input "Comentário Dash_ 6709261_YEES_REPORT_SEMANAL_COMERCIAL_30.09"
type input "29 de setembro de 2025 às 18:00"
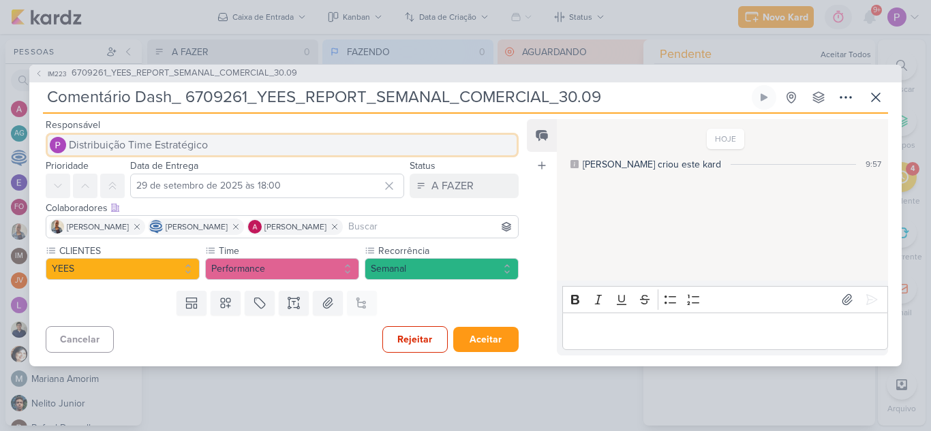
click at [219, 142] on button "Distribuição Time Estratégico" at bounding box center [282, 145] width 473 height 25
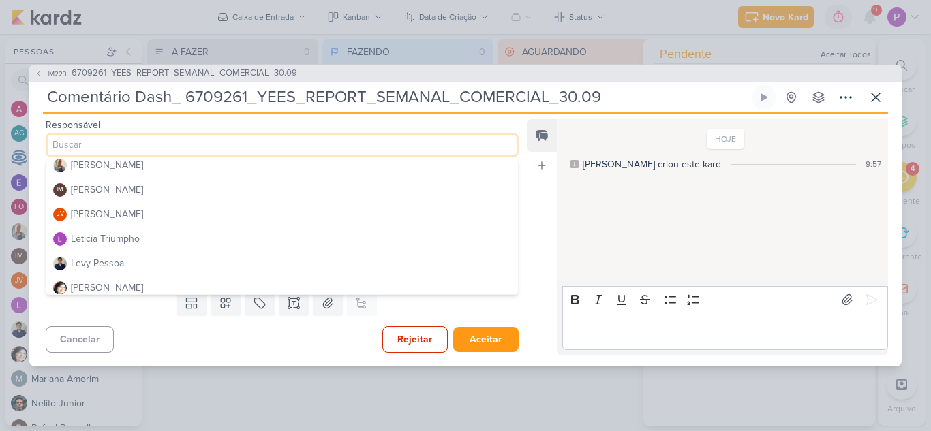
scroll to position [136, 0]
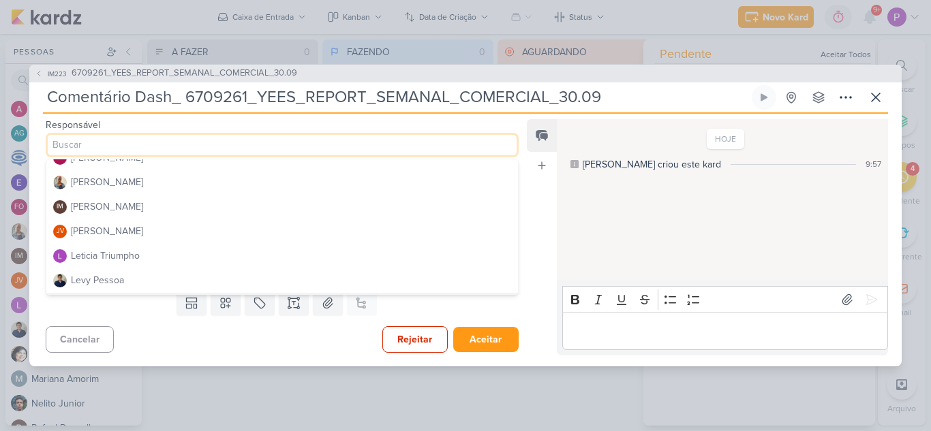
click at [264, 345] on div "Cancelar Rejeitar Aceitar" at bounding box center [276, 338] width 495 height 35
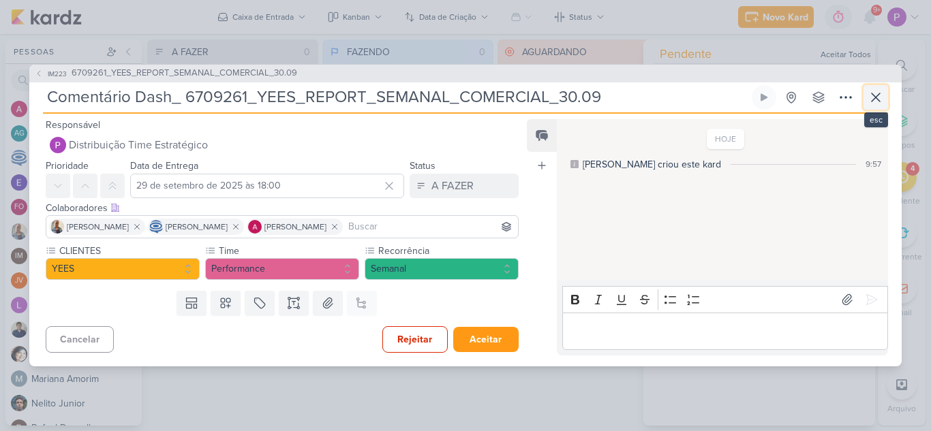
click at [884, 104] on button at bounding box center [875, 97] width 25 height 25
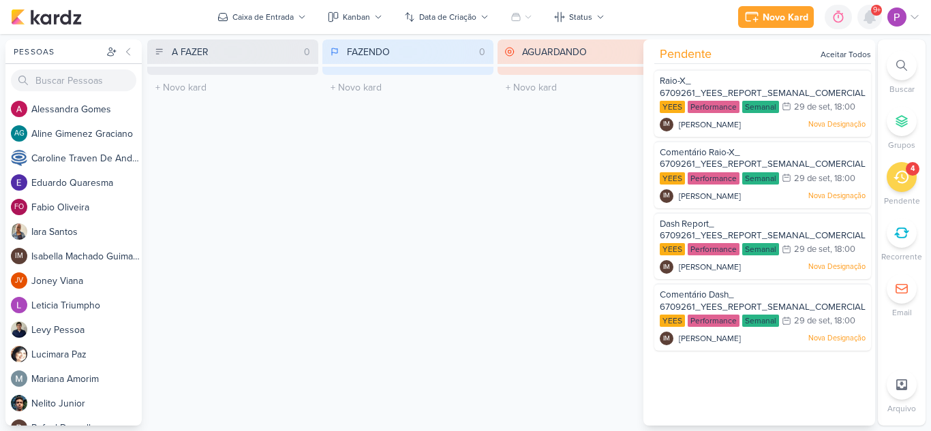
click at [874, 20] on icon at bounding box center [869, 17] width 11 height 12
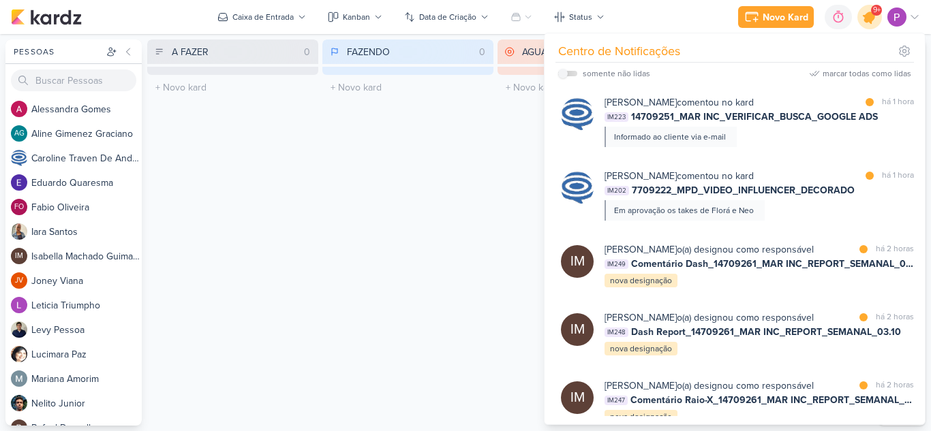
click at [874, 20] on icon at bounding box center [869, 16] width 23 height 23
